Goal: Task Accomplishment & Management: Use online tool/utility

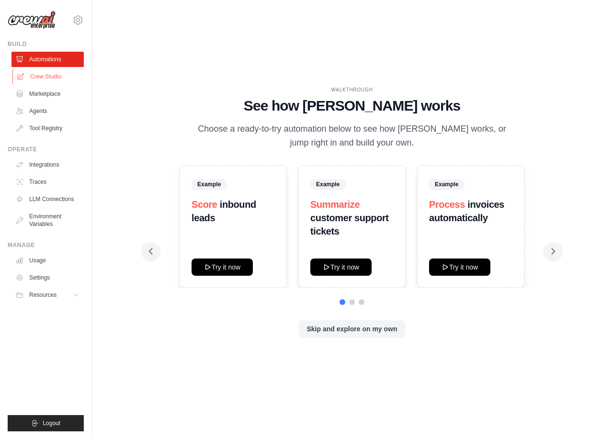
click at [46, 71] on link "Crew Studio" at bounding box center [48, 76] width 72 height 15
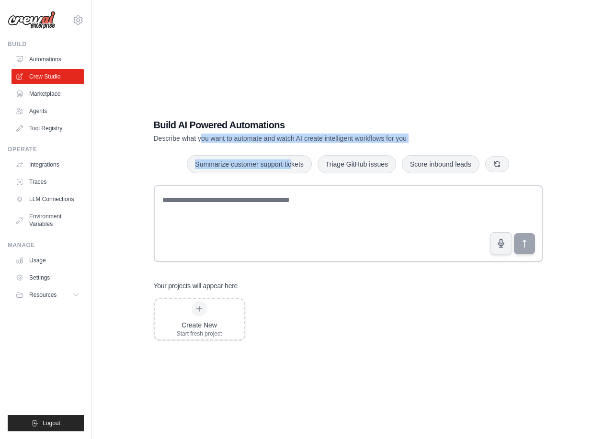
drag, startPoint x: 201, startPoint y: 133, endPoint x: 292, endPoint y: 145, distance: 91.8
click at [292, 145] on div "Build AI Powered Automations Describe what you want to automate and watch AI cr…" at bounding box center [348, 229] width 412 height 253
click at [323, 133] on div "Build AI Powered Automations Describe what you want to automate and watch AI cr…" at bounding box center [315, 130] width 322 height 25
drag, startPoint x: 310, startPoint y: 137, endPoint x: 372, endPoint y: 142, distance: 62.5
click at [372, 142] on p "Describe what you want to automate and watch AI create intelligent workflows fo…" at bounding box center [315, 139] width 322 height 10
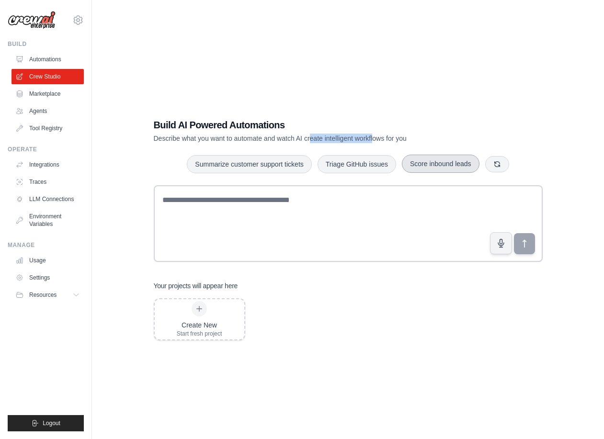
click at [458, 161] on button "Score inbound leads" at bounding box center [441, 164] width 78 height 18
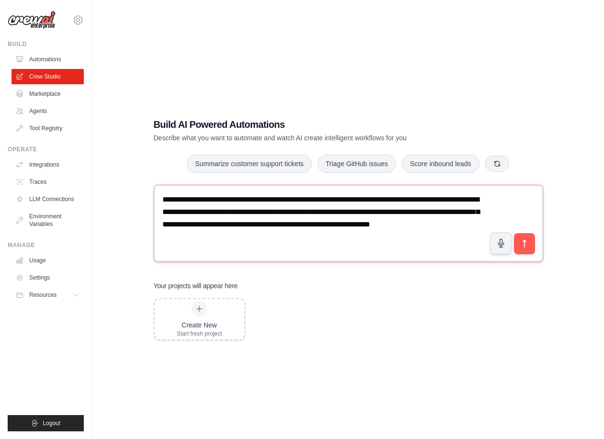
click at [203, 208] on textarea "**********" at bounding box center [349, 223] width 390 height 77
drag, startPoint x: 168, startPoint y: 202, endPoint x: 257, endPoint y: 255, distance: 103.3
click at [257, 255] on textarea "**********" at bounding box center [349, 223] width 390 height 77
click at [271, 250] on textarea "**********" at bounding box center [349, 223] width 390 height 77
drag, startPoint x: 308, startPoint y: 262, endPoint x: 190, endPoint y: 211, distance: 128.1
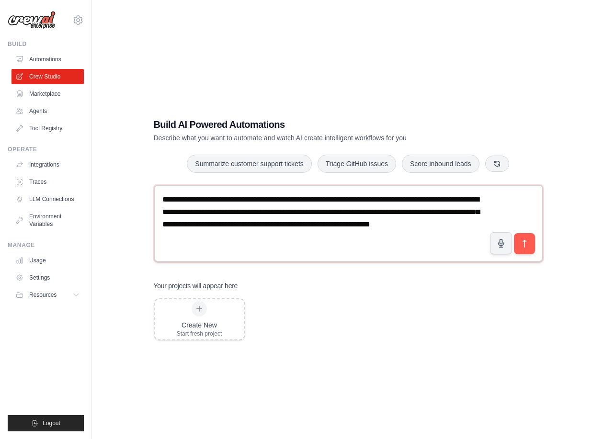
click at [176, 206] on textarea "**********" at bounding box center [349, 223] width 390 height 77
click at [242, 231] on textarea "**********" at bounding box center [349, 223] width 390 height 77
click at [349, 166] on button "Triage GitHub issues" at bounding box center [357, 163] width 79 height 18
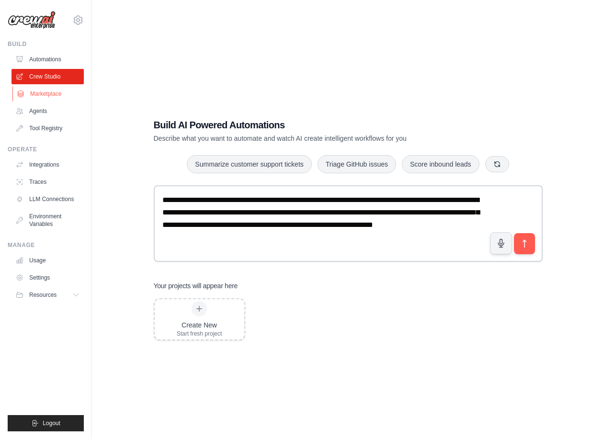
click at [48, 93] on link "Marketplace" at bounding box center [48, 93] width 72 height 15
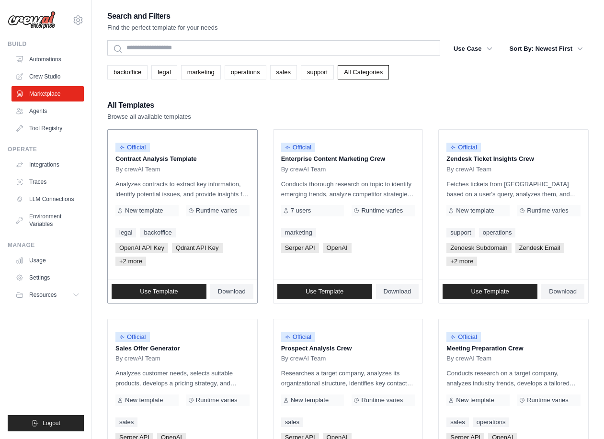
drag, startPoint x: 129, startPoint y: 158, endPoint x: 183, endPoint y: 163, distance: 53.5
click at [183, 163] on p "Contract Analysis Template" at bounding box center [182, 159] width 134 height 10
click at [157, 178] on div "Official Contract Analysis Template By crewAI Team Analyzes contracts to extrac…" at bounding box center [182, 205] width 149 height 150
drag, startPoint x: 137, startPoint y: 182, endPoint x: 172, endPoint y: 191, distance: 36.1
click at [172, 191] on p "Analyzes contracts to extract key information, identify potential issues, and p…" at bounding box center [182, 189] width 134 height 20
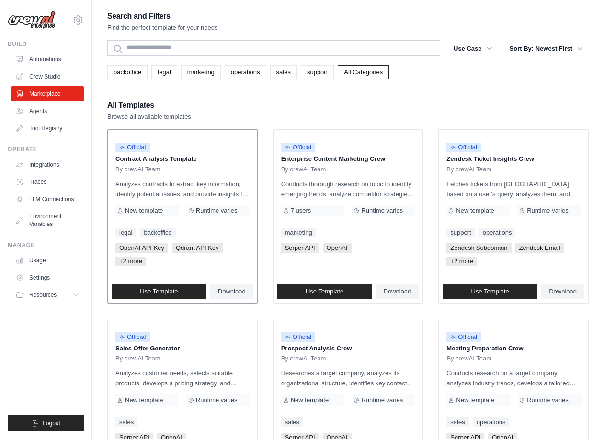
click at [200, 195] on p "Analyzes contracts to extract key information, identify potential issues, and p…" at bounding box center [182, 189] width 134 height 20
drag, startPoint x: 218, startPoint y: 195, endPoint x: 130, endPoint y: 164, distance: 93.9
click at [130, 164] on div "Official Contract Analysis Template By crewAI Team Analyzes contracts to extrac…" at bounding box center [182, 205] width 149 height 150
click at [193, 182] on p "Analyzes contracts to extract key information, identify potential issues, and p…" at bounding box center [182, 189] width 134 height 20
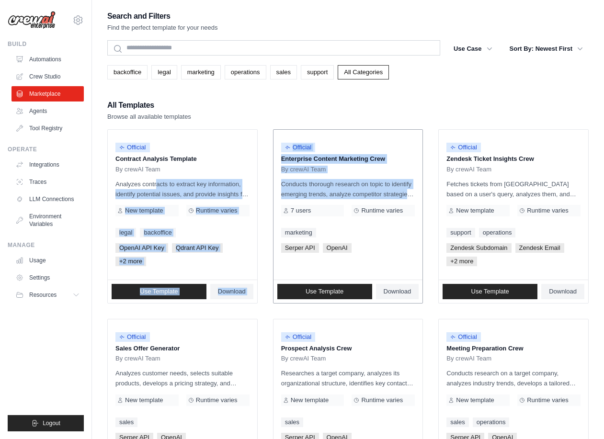
drag, startPoint x: 131, startPoint y: 177, endPoint x: 288, endPoint y: 207, distance: 160.0
click at [346, 192] on p "Conducts thorough research on topic to identify emerging trends, analyze compet…" at bounding box center [348, 189] width 134 height 20
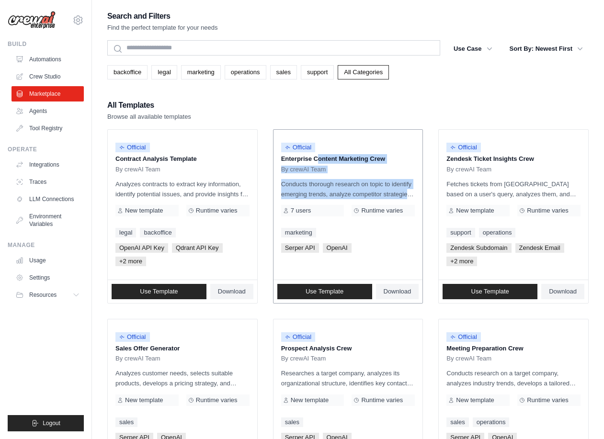
drag, startPoint x: 400, startPoint y: 193, endPoint x: 285, endPoint y: 155, distance: 121.6
click at [285, 155] on div "Official Enterprise Content Marketing Crew By crewAI Team Conducts thorough res…" at bounding box center [348, 205] width 149 height 150
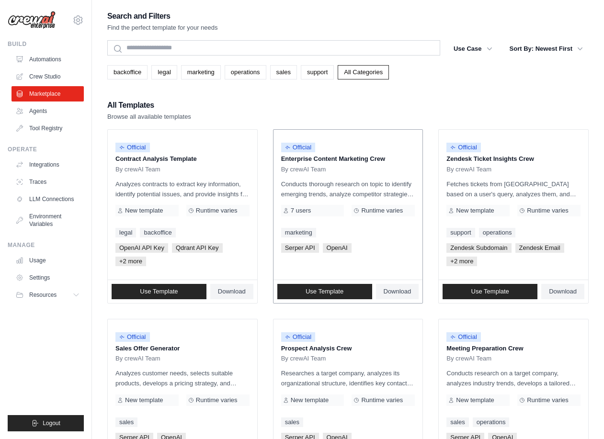
click at [389, 205] on div "Runtime varies" at bounding box center [383, 210] width 63 height 11
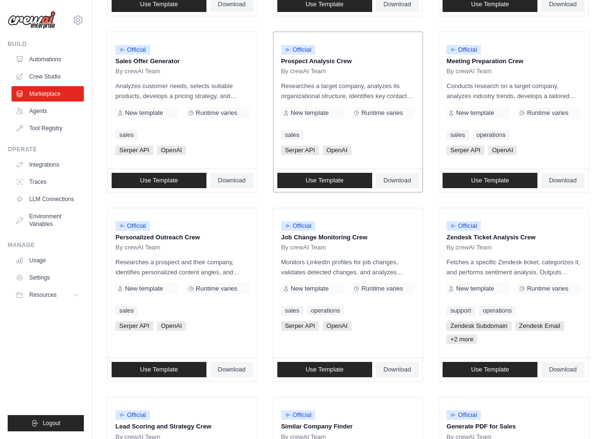
scroll to position [431, 0]
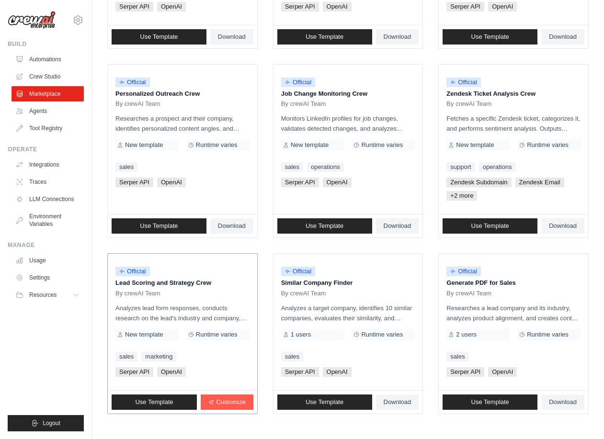
drag, startPoint x: 173, startPoint y: 279, endPoint x: 207, endPoint y: 287, distance: 35.0
click at [207, 287] on p "Lead Scoring and Strategy Crew" at bounding box center [182, 283] width 134 height 10
drag, startPoint x: 281, startPoint y: 286, endPoint x: 322, endPoint y: 299, distance: 43.3
click at [322, 299] on div "Official Similar Company Finder By crewAI Team Analyzes a target company, ident…" at bounding box center [348, 322] width 149 height 137
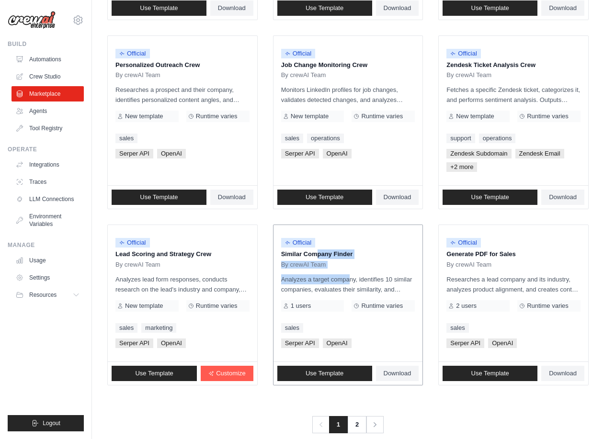
scroll to position [475, 0]
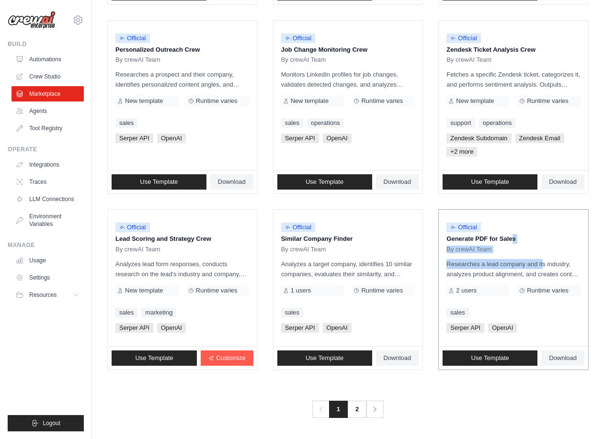
drag, startPoint x: 478, startPoint y: 239, endPoint x: 517, endPoint y: 254, distance: 42.3
click at [517, 254] on div "Official Generate PDF for Sales By crewAI Team Researches a lead company and it…" at bounding box center [513, 278] width 149 height 137
click at [351, 413] on link "2" at bounding box center [357, 409] width 19 height 17
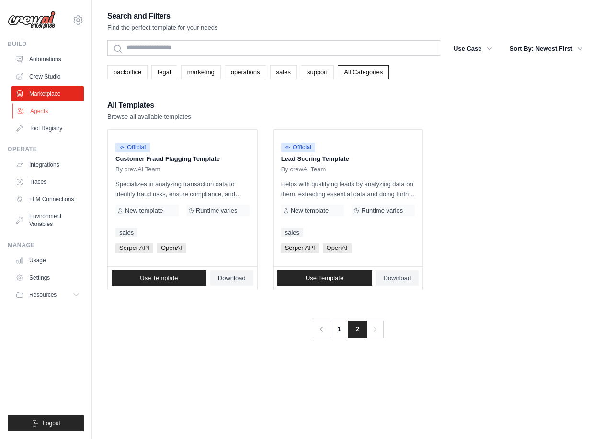
click at [45, 111] on link "Agents" at bounding box center [48, 110] width 72 height 15
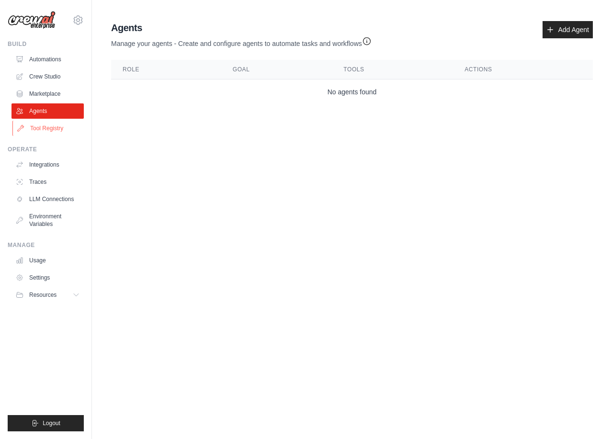
click at [54, 132] on link "Tool Registry" at bounding box center [48, 128] width 72 height 15
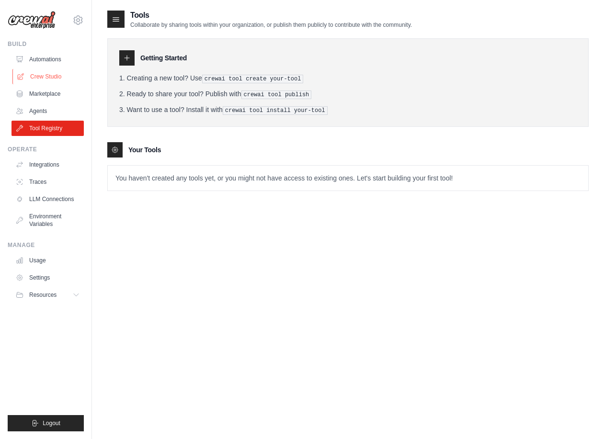
click at [48, 76] on link "Crew Studio" at bounding box center [48, 76] width 72 height 15
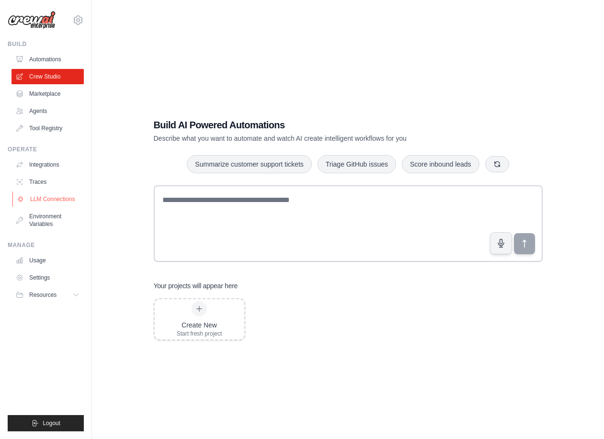
click at [44, 200] on link "LLM Connections" at bounding box center [48, 199] width 72 height 15
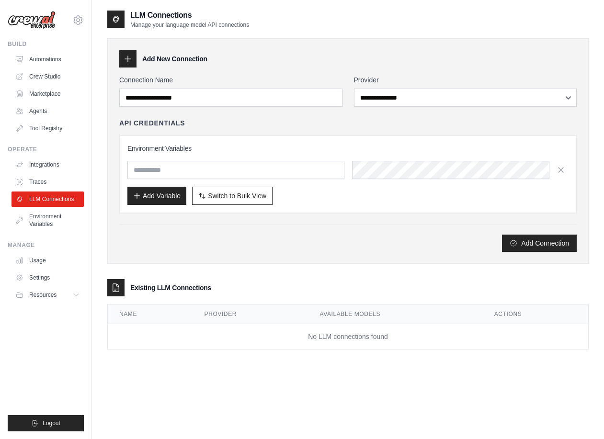
click at [496, 109] on div "**********" at bounding box center [347, 163] width 457 height 177
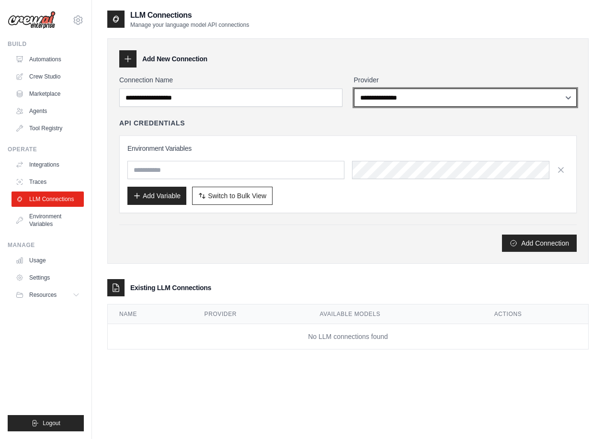
click at [501, 100] on select "**********" at bounding box center [465, 98] width 223 height 18
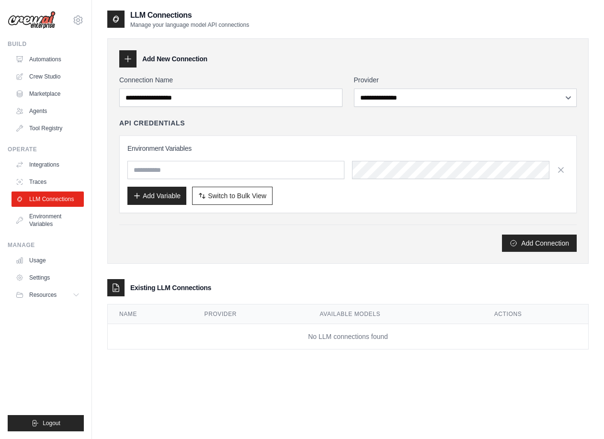
click at [289, 133] on div "API Credentials Environment Variables Add Variable Switch to Bulk View Switch t…" at bounding box center [347, 165] width 457 height 95
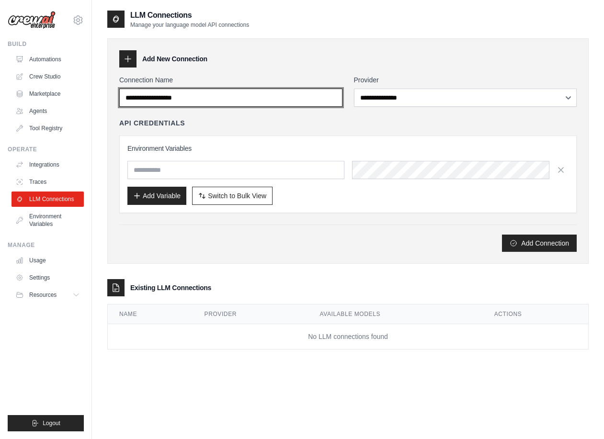
click at [311, 97] on input "Connection Name" at bounding box center [230, 98] width 223 height 18
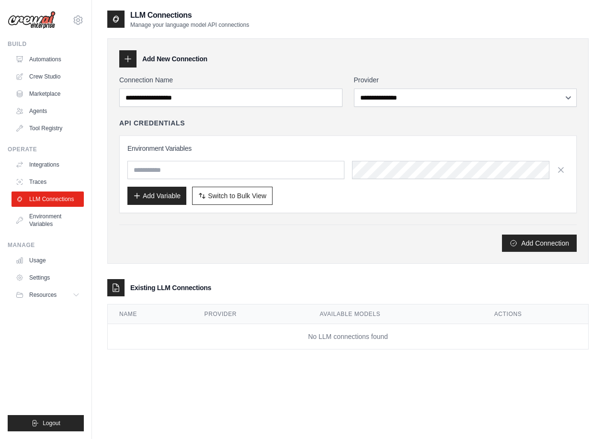
click at [297, 120] on div "API Credentials" at bounding box center [347, 123] width 457 height 10
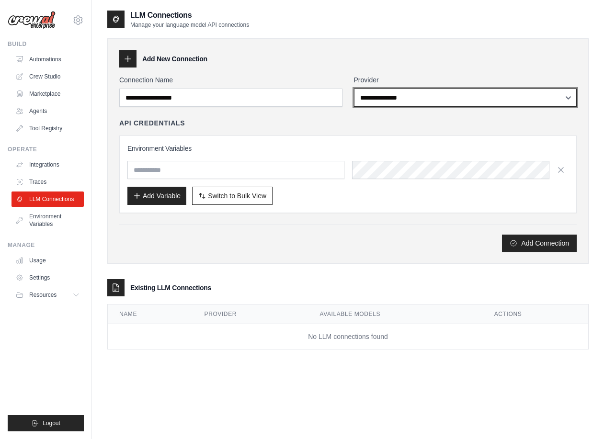
click at [415, 89] on select "**********" at bounding box center [465, 98] width 223 height 18
select select "*********"
click at [354, 89] on select "**********" at bounding box center [465, 98] width 223 height 18
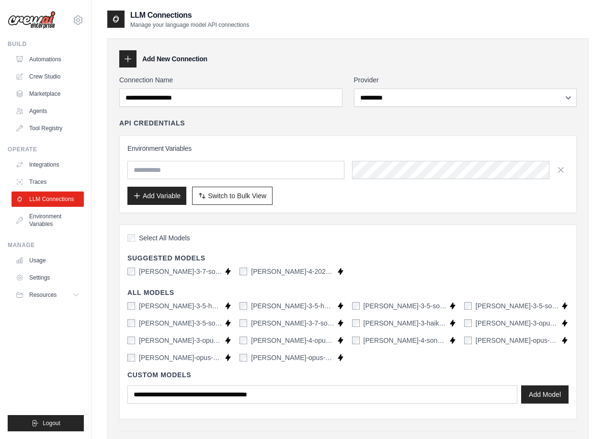
click at [377, 136] on div "Environment Variables Add Variable Switch to Bulk View Switch to Table View" at bounding box center [347, 175] width 457 height 78
click at [55, 216] on link "Environment Variables" at bounding box center [48, 220] width 72 height 23
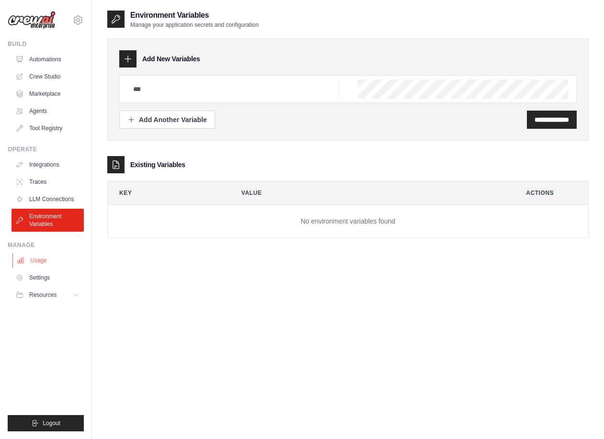
click at [44, 260] on link "Usage" at bounding box center [48, 260] width 72 height 15
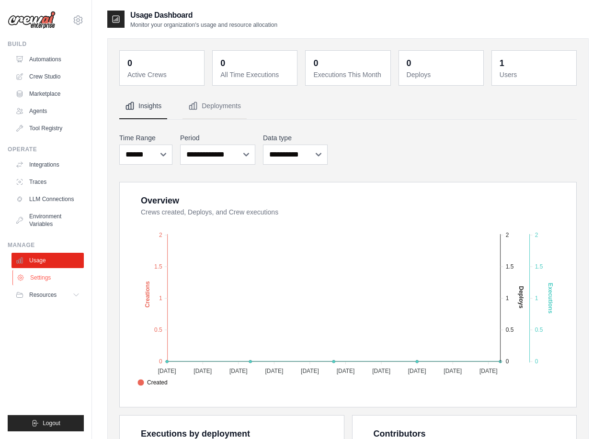
click at [44, 277] on link "Settings" at bounding box center [48, 277] width 72 height 15
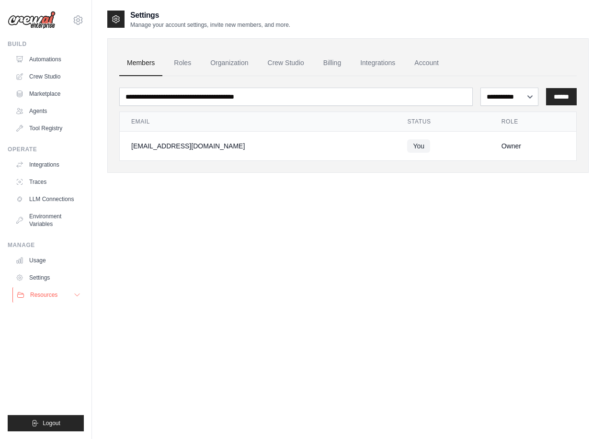
click at [36, 292] on span "Resources" at bounding box center [43, 295] width 27 height 8
click at [42, 273] on link "Settings" at bounding box center [48, 277] width 72 height 15
click at [61, 61] on link "Automations" at bounding box center [48, 59] width 72 height 15
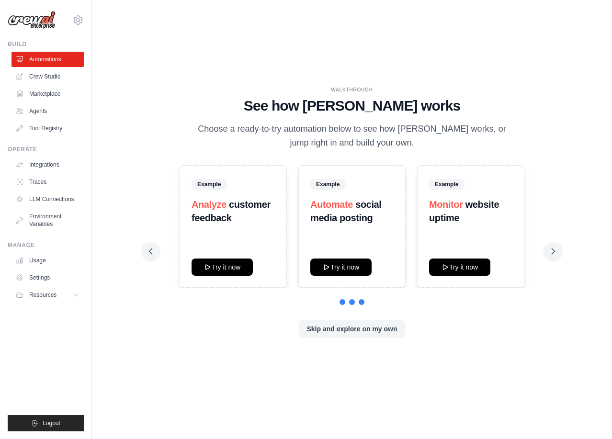
click at [57, 78] on link "Crew Studio" at bounding box center [47, 76] width 72 height 15
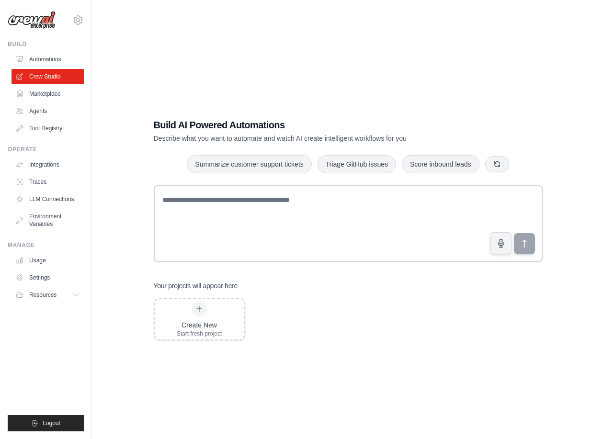
click at [55, 102] on ul "Automations Crew Studio Marketplace Agents Tool Registry" at bounding box center [47, 94] width 72 height 84
click at [56, 96] on link "Marketplace" at bounding box center [48, 93] width 72 height 15
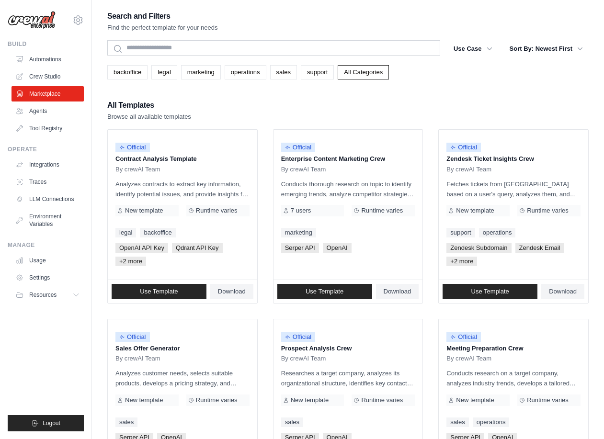
click at [81, 23] on icon at bounding box center [77, 19] width 11 height 11
click at [41, 113] on link "Agents" at bounding box center [48, 110] width 72 height 15
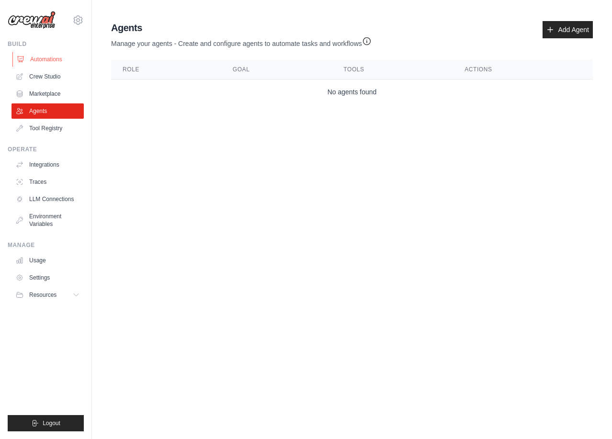
click at [36, 55] on link "Automations" at bounding box center [48, 59] width 72 height 15
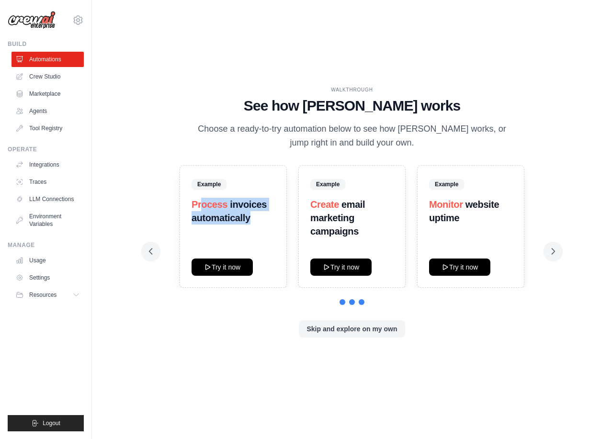
drag, startPoint x: 203, startPoint y: 202, endPoint x: 267, endPoint y: 229, distance: 69.1
click at [267, 229] on div "Example Process invoices automatically Try it now" at bounding box center [233, 226] width 107 height 123
drag, startPoint x: 265, startPoint y: 227, endPoint x: 204, endPoint y: 205, distance: 65.3
click at [204, 205] on div "Example Process invoices automatically Try it now" at bounding box center [233, 226] width 107 height 123
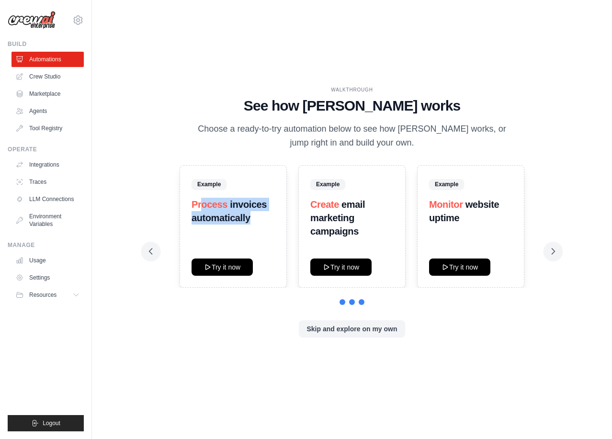
click at [239, 216] on strong "invoices automatically" at bounding box center [229, 211] width 75 height 24
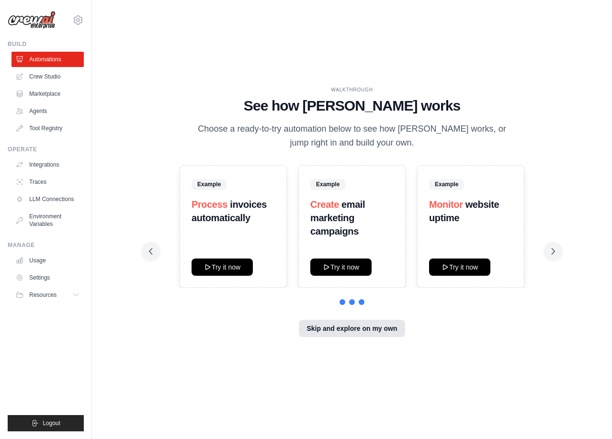
click at [347, 329] on button "Skip and explore on my own" at bounding box center [352, 328] width 106 height 17
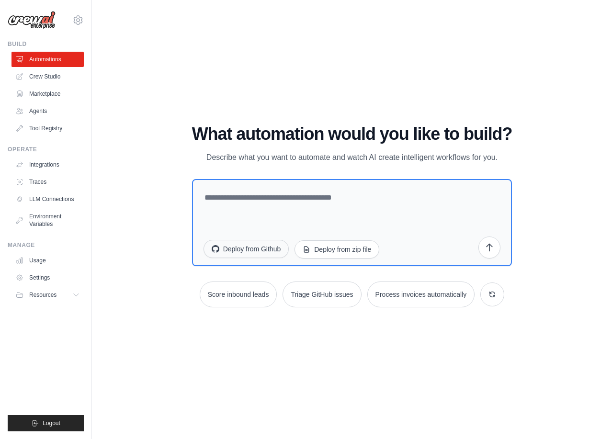
click at [263, 254] on button "Deploy from Github" at bounding box center [247, 249] width 86 height 18
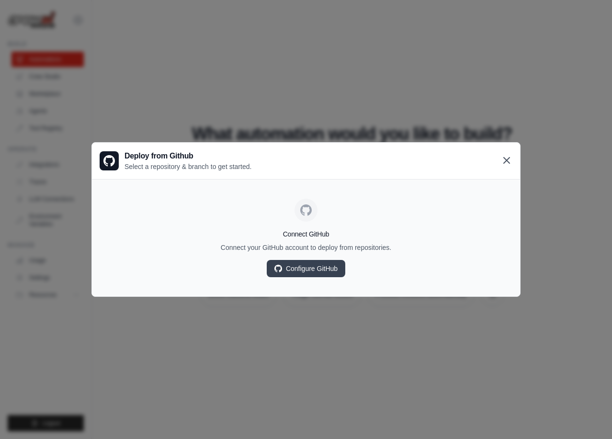
click at [508, 160] on icon at bounding box center [506, 160] width 11 height 11
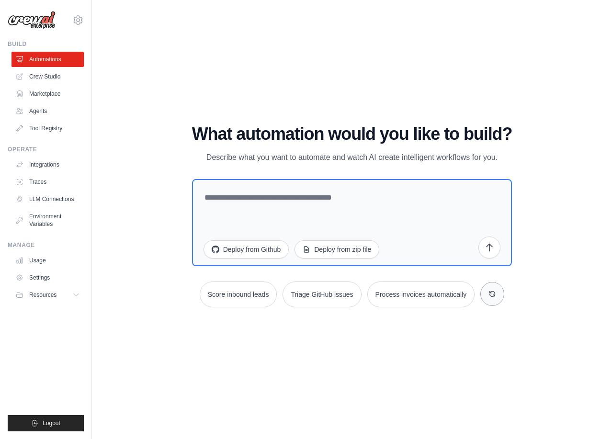
click at [492, 297] on icon at bounding box center [492, 293] width 5 height 5
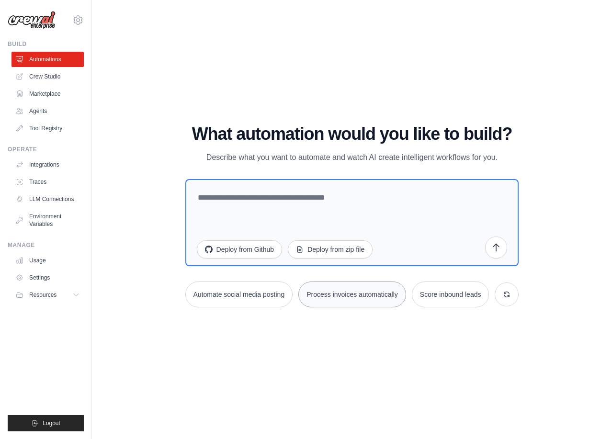
click at [383, 290] on button "Process invoices automatically" at bounding box center [352, 295] width 108 height 26
type textarea "**********"
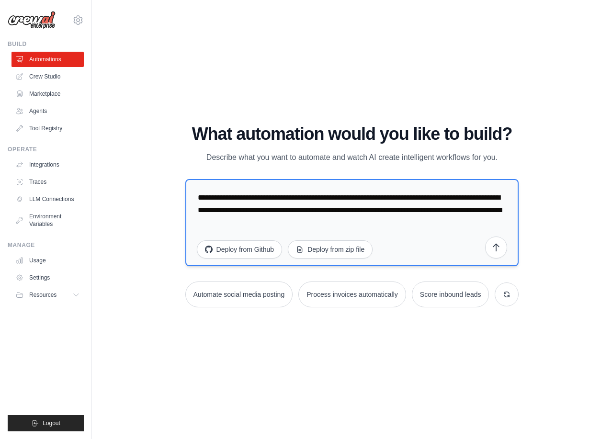
drag, startPoint x: 211, startPoint y: 200, endPoint x: 225, endPoint y: 199, distance: 13.4
click at [225, 199] on textarea "**********" at bounding box center [352, 222] width 334 height 87
click at [269, 197] on textarea "**********" at bounding box center [352, 222] width 334 height 87
click at [496, 250] on icon "submit" at bounding box center [497, 246] width 6 height 7
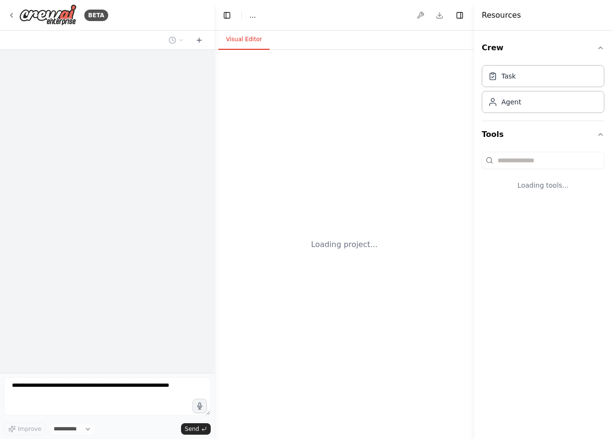
select select "****"
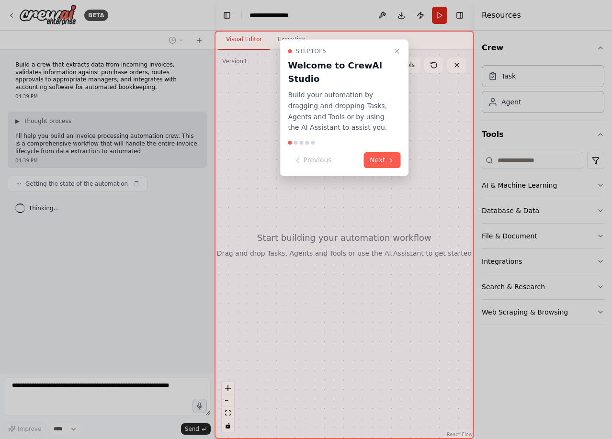
drag, startPoint x: 293, startPoint y: 97, endPoint x: 338, endPoint y: 112, distance: 47.4
click at [338, 112] on p "Build your automation by dragging and dropping Tasks, Agents and Tools or by us…" at bounding box center [338, 112] width 101 height 44
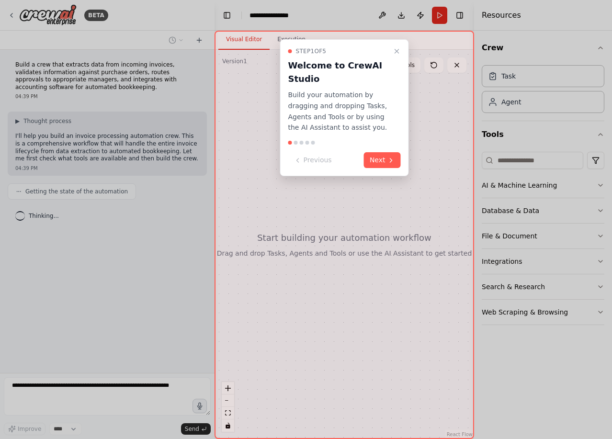
click at [322, 126] on p "Build your automation by dragging and dropping Tasks, Agents and Tools or by us…" at bounding box center [338, 112] width 101 height 44
drag, startPoint x: 306, startPoint y: 127, endPoint x: 316, endPoint y: 126, distance: 9.7
click at [316, 126] on p "Build your automation by dragging and dropping Tasks, Agents and Tools or by us…" at bounding box center [338, 112] width 101 height 44
click at [350, 128] on p "Build your automation by dragging and dropping Tasks, Agents and Tools or by us…" at bounding box center [338, 112] width 101 height 44
click at [376, 161] on button "Next" at bounding box center [382, 160] width 37 height 16
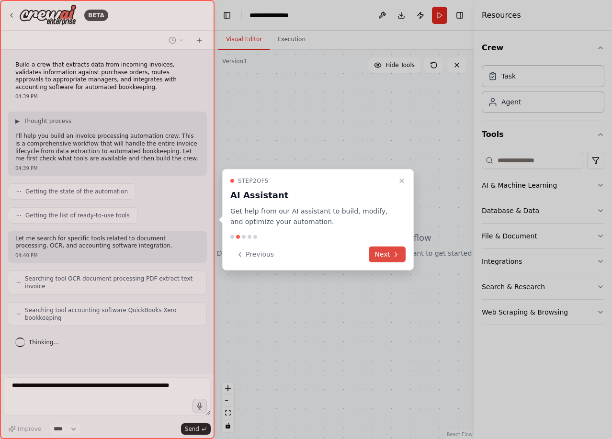
click at [379, 253] on button "Next" at bounding box center [387, 255] width 37 height 16
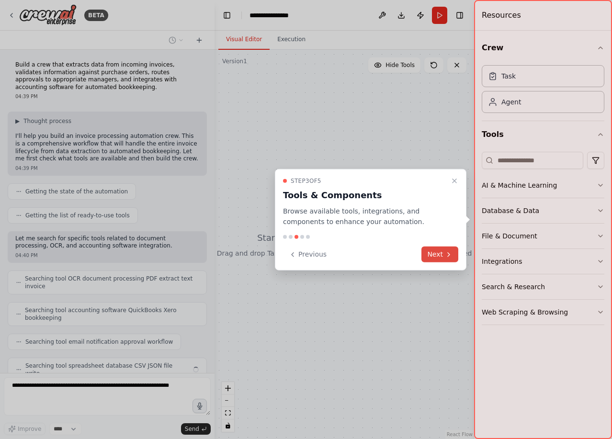
scroll to position [33, 0]
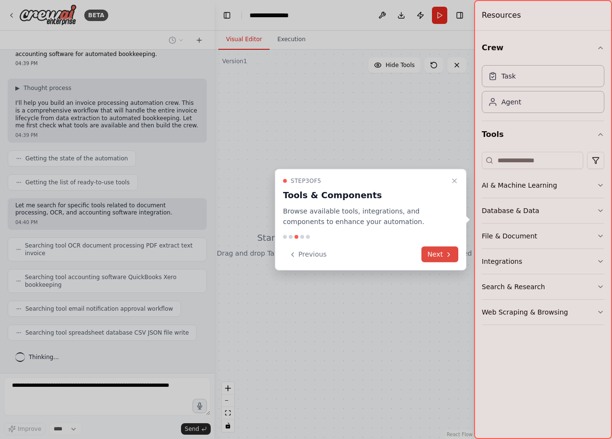
click at [444, 255] on button "Next" at bounding box center [440, 255] width 37 height 16
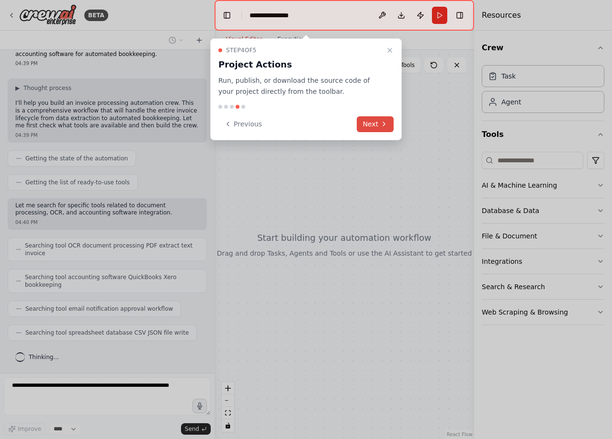
click at [375, 128] on button "Next" at bounding box center [375, 124] width 37 height 16
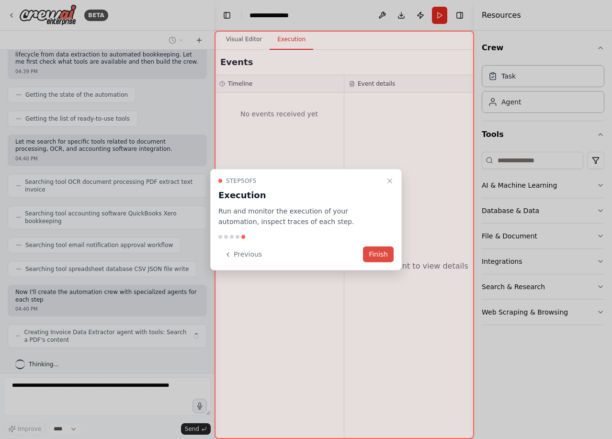
scroll to position [104, 0]
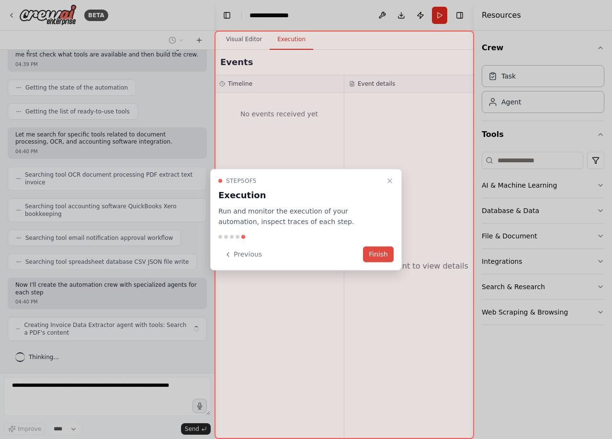
click at [385, 252] on button "Finish" at bounding box center [378, 255] width 31 height 16
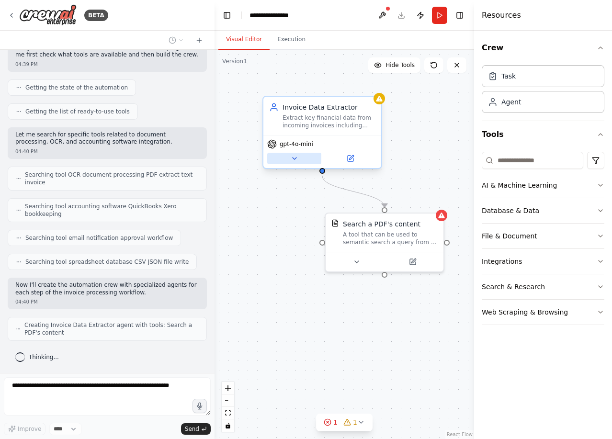
click at [297, 160] on icon at bounding box center [295, 159] width 8 height 8
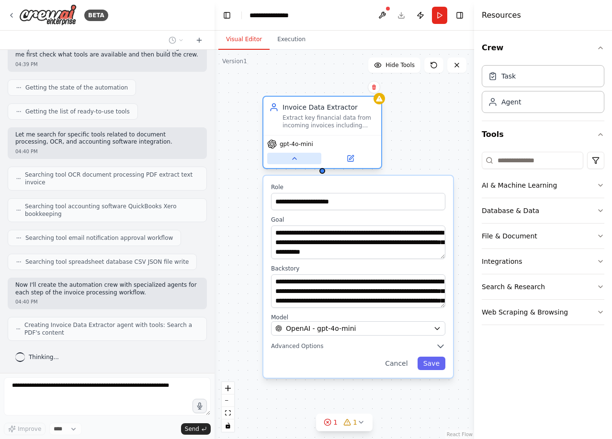
scroll to position [136, 0]
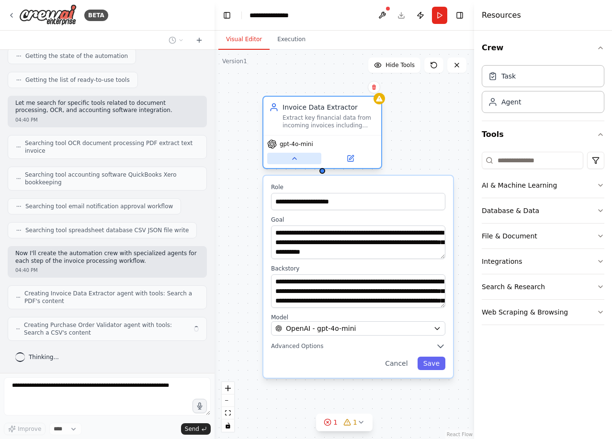
click at [297, 160] on icon at bounding box center [295, 159] width 4 height 2
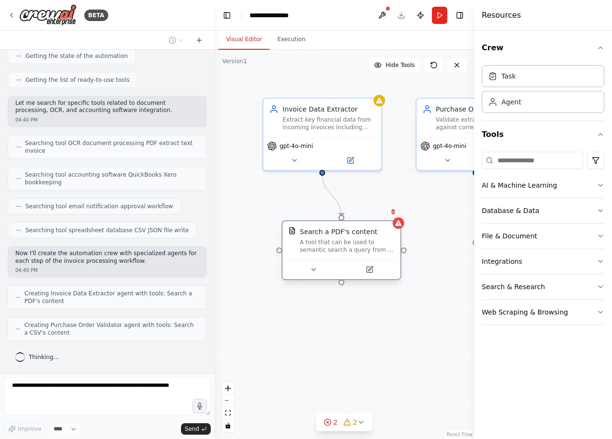
drag, startPoint x: 364, startPoint y: 224, endPoint x: 316, endPoint y: 229, distance: 48.7
click at [316, 229] on div "Search a PDF's content" at bounding box center [339, 232] width 78 height 10
